Goal: Information Seeking & Learning: Learn about a topic

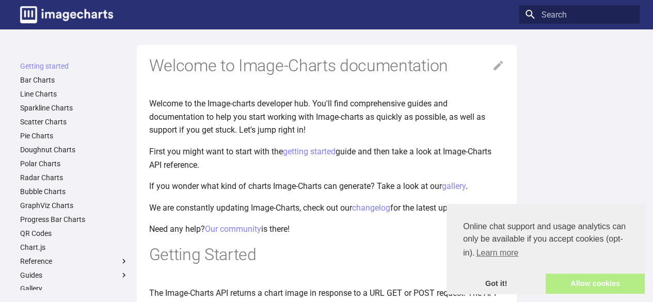
click at [602, 286] on link "Allow cookies" at bounding box center [595, 284] width 99 height 21
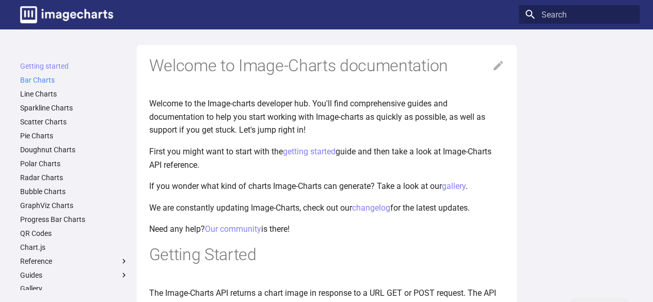
click at [42, 80] on link "Bar Charts" at bounding box center [74, 79] width 108 height 9
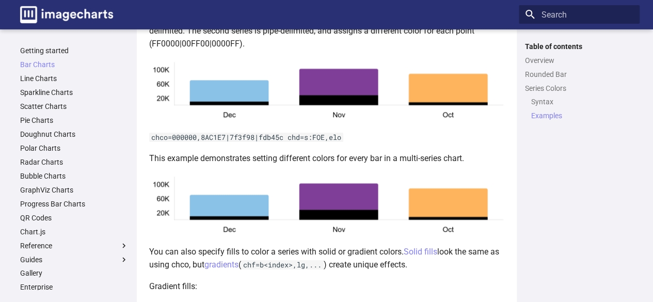
scroll to position [1604, 0]
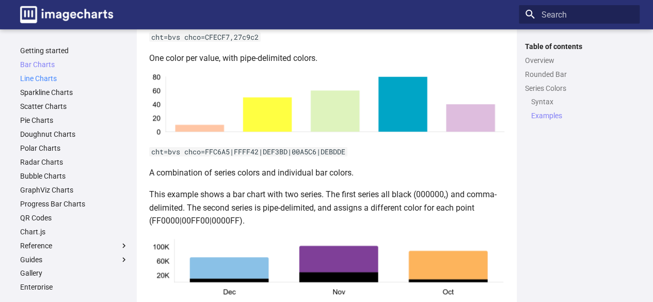
click at [24, 76] on link "Line Charts" at bounding box center [74, 78] width 108 height 9
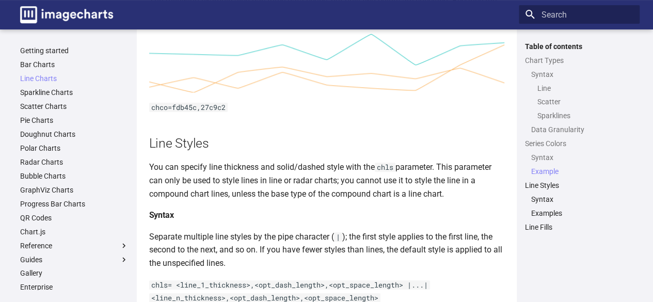
scroll to position [2221, 0]
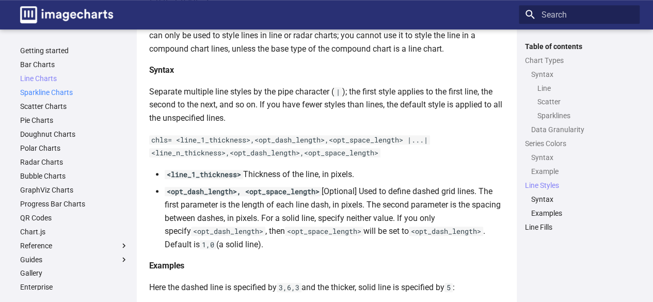
click at [71, 91] on link "Sparkline Charts" at bounding box center [74, 92] width 108 height 9
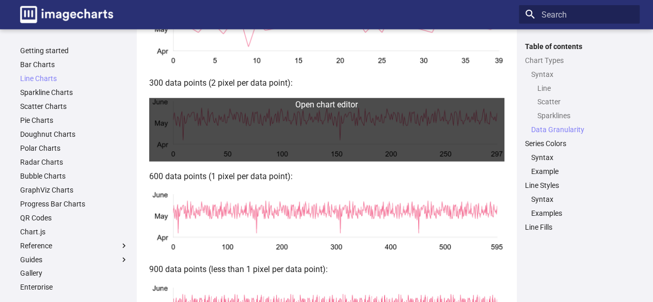
scroll to position [1710, 0]
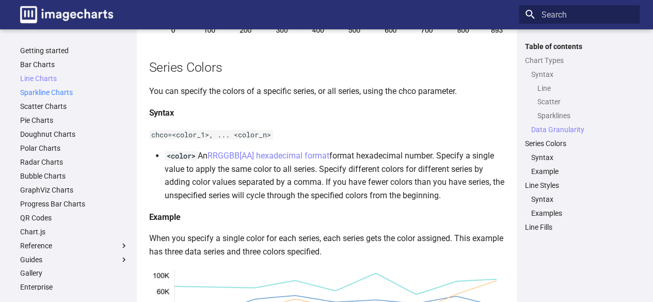
click at [53, 93] on link "Sparkline Charts" at bounding box center [74, 92] width 108 height 9
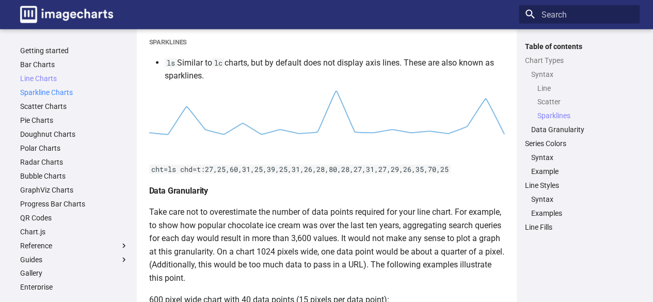
click at [36, 94] on link "Sparkline Charts" at bounding box center [74, 92] width 108 height 9
click at [36, 107] on link "Scatter Charts" at bounding box center [74, 106] width 108 height 9
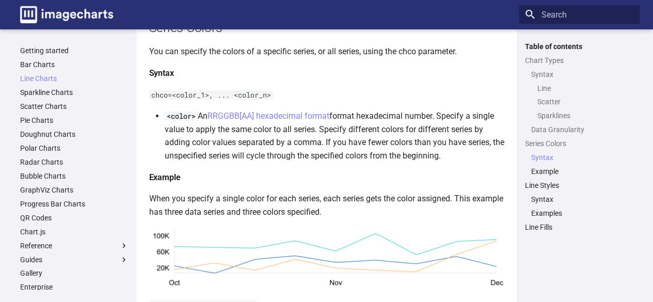
scroll to position [1877, 0]
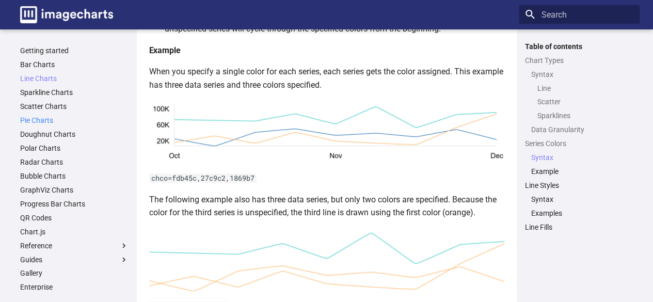
click at [37, 118] on link "Pie Charts" at bounding box center [74, 120] width 108 height 9
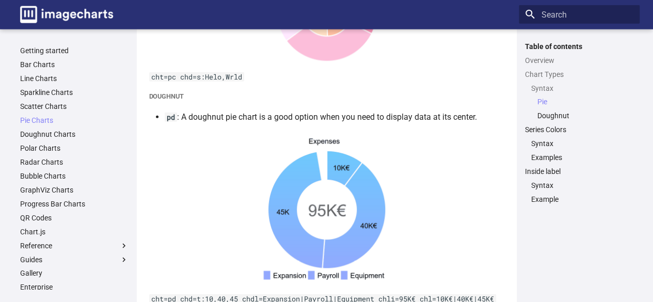
scroll to position [1395, 0]
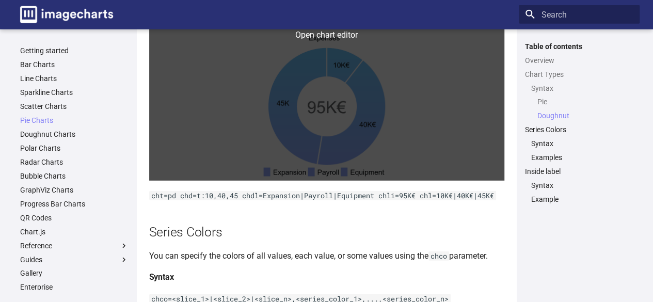
click at [339, 100] on link at bounding box center [326, 104] width 355 height 152
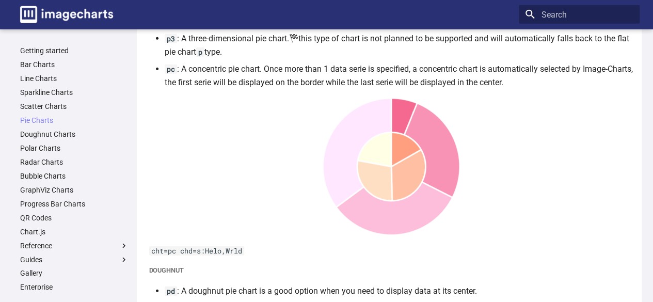
scroll to position [1240, 0]
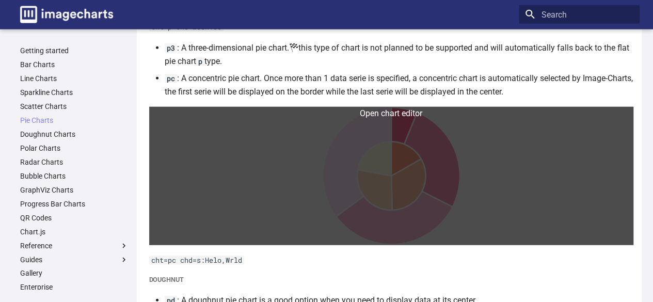
click at [403, 174] on link at bounding box center [391, 176] width 485 height 138
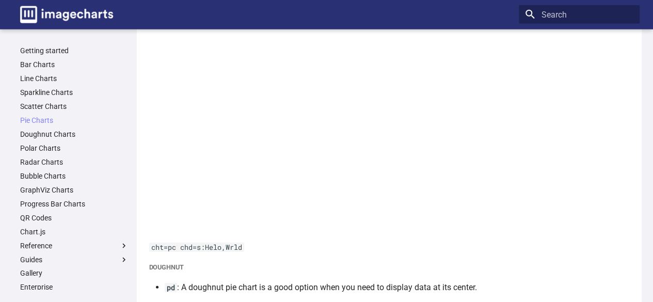
scroll to position [1291, 0]
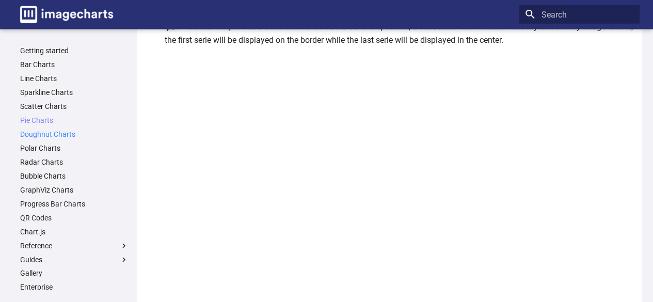
click at [54, 133] on link "Doughnut Charts" at bounding box center [74, 134] width 108 height 9
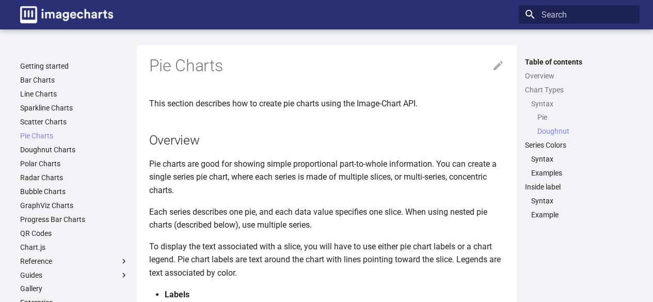
scroll to position [1346, 0]
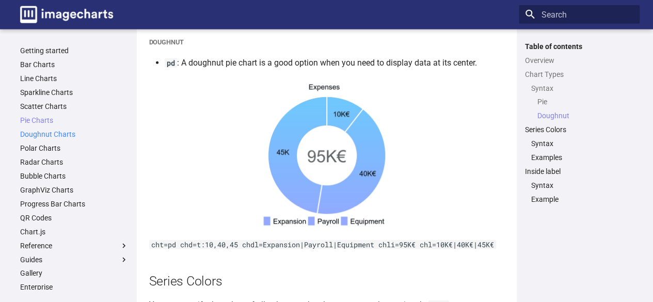
click at [49, 132] on link "Doughnut Charts" at bounding box center [74, 134] width 108 height 9
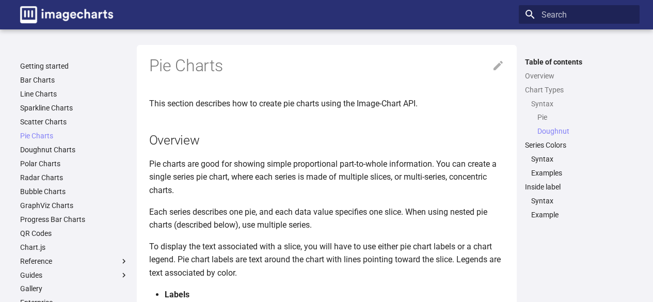
scroll to position [1346, 0]
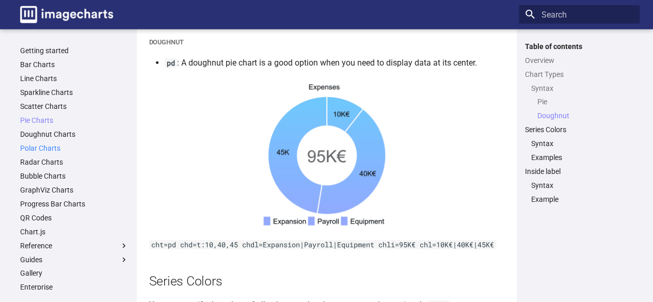
click at [44, 148] on link "Polar Charts" at bounding box center [74, 148] width 108 height 9
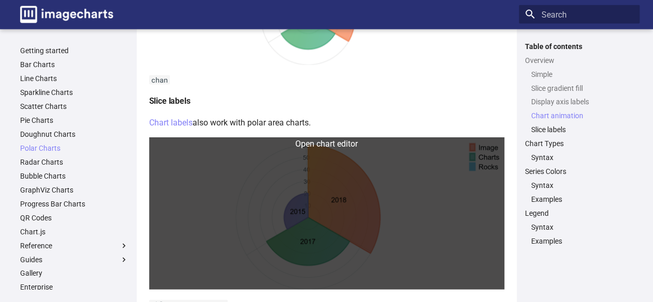
scroll to position [1085, 0]
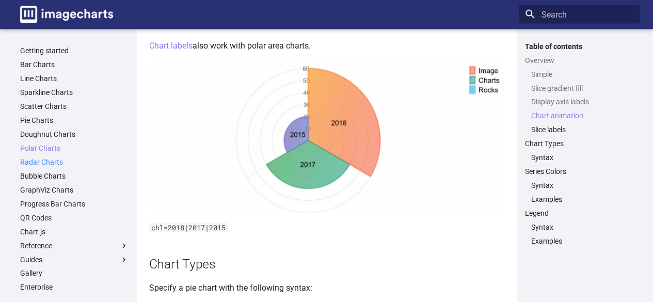
click at [43, 164] on link "Radar Charts" at bounding box center [74, 162] width 108 height 9
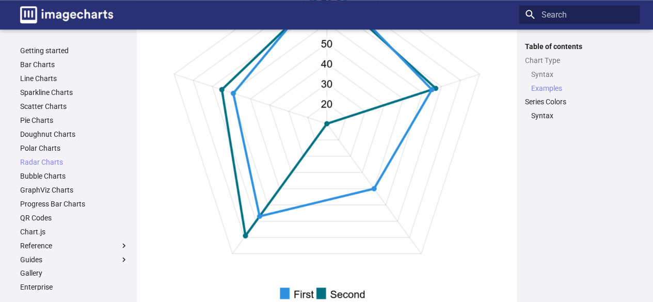
scroll to position [620, 0]
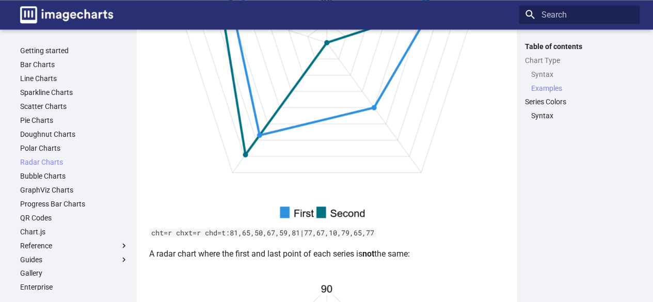
click at [55, 183] on ul "Getting started Bar Charts Line Charts Sparkline Charts Scatter Charts Pie Char…" at bounding box center [74, 218] width 121 height 344
click at [54, 177] on link "Bubble Charts" at bounding box center [74, 175] width 108 height 9
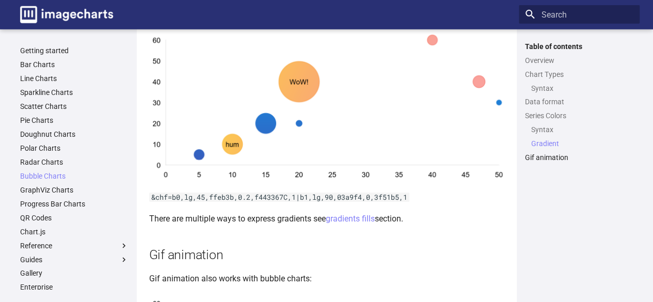
scroll to position [1843, 0]
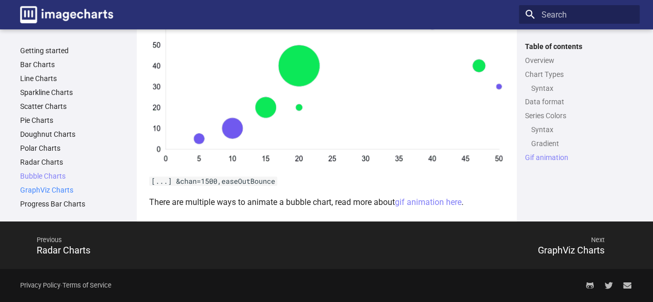
click at [44, 191] on link "GraphViz Charts" at bounding box center [74, 189] width 108 height 9
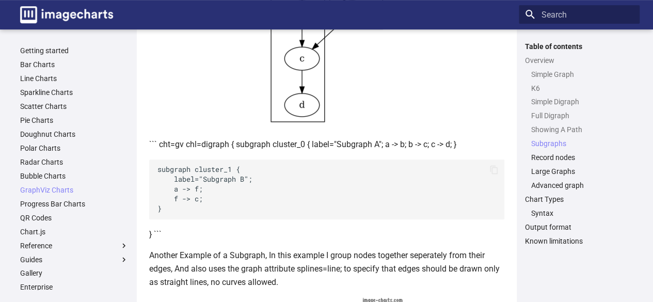
scroll to position [2249, 0]
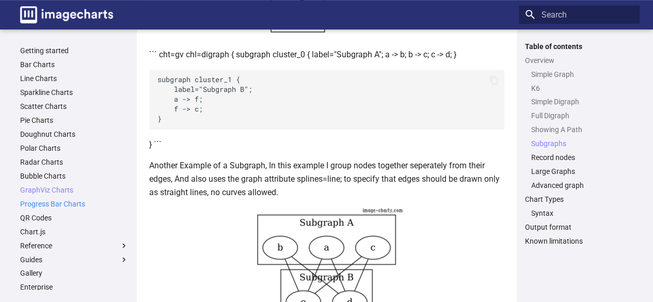
click at [71, 208] on link "Progress Bar Charts" at bounding box center [74, 203] width 108 height 9
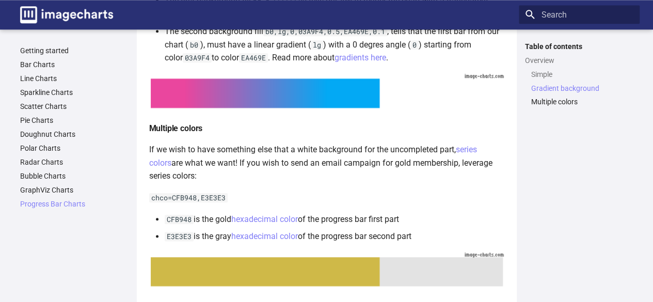
scroll to position [248, 0]
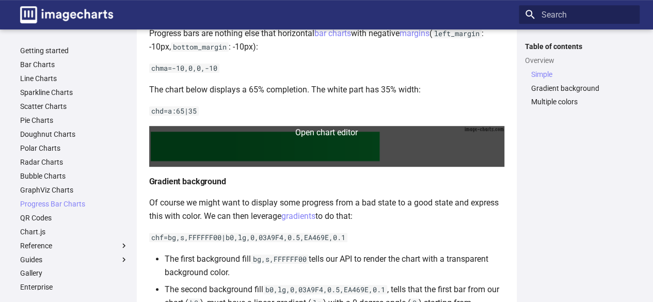
click at [283, 134] on link at bounding box center [326, 146] width 355 height 41
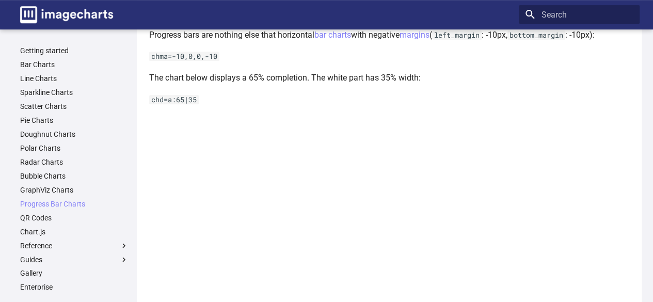
scroll to position [196, 0]
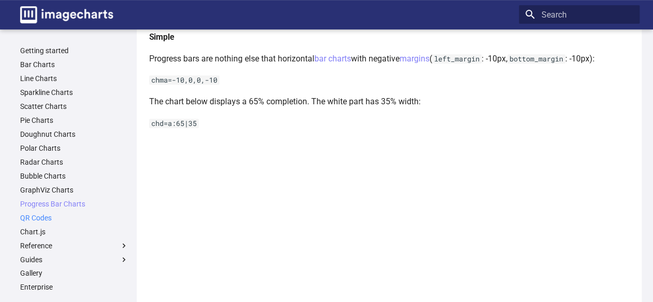
click at [43, 216] on link "QR Codes" at bounding box center [74, 217] width 108 height 9
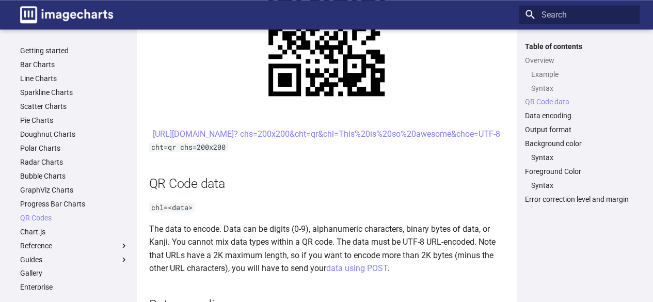
scroll to position [723, 0]
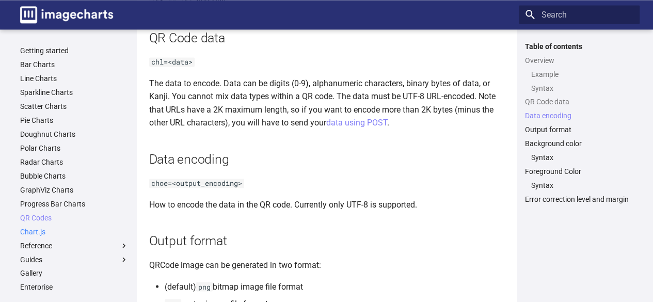
click at [27, 231] on link "Chart.js" at bounding box center [74, 231] width 108 height 9
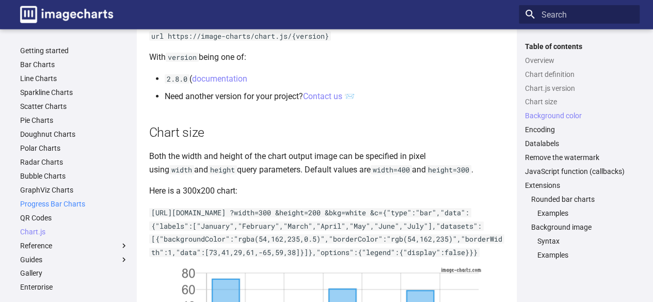
scroll to position [1395, 0]
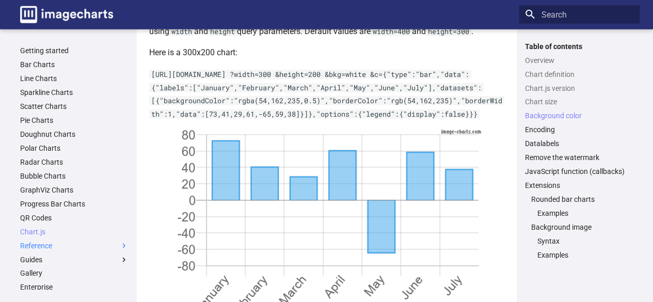
click at [48, 248] on label "Reference" at bounding box center [74, 245] width 108 height 9
click at [0, 0] on input "Reference" at bounding box center [0, 0] width 0 height 0
click at [53, 264] on link "Chart Type" at bounding box center [77, 259] width 102 height 9
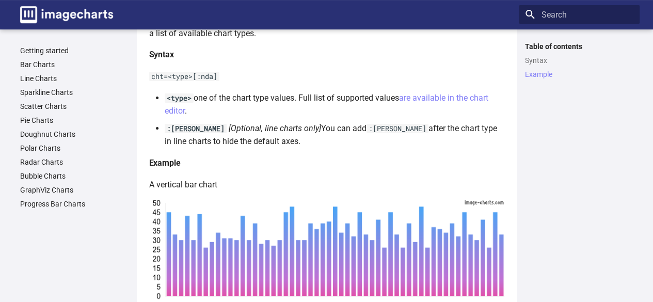
scroll to position [237, 0]
